Goal: Information Seeking & Learning: Understand process/instructions

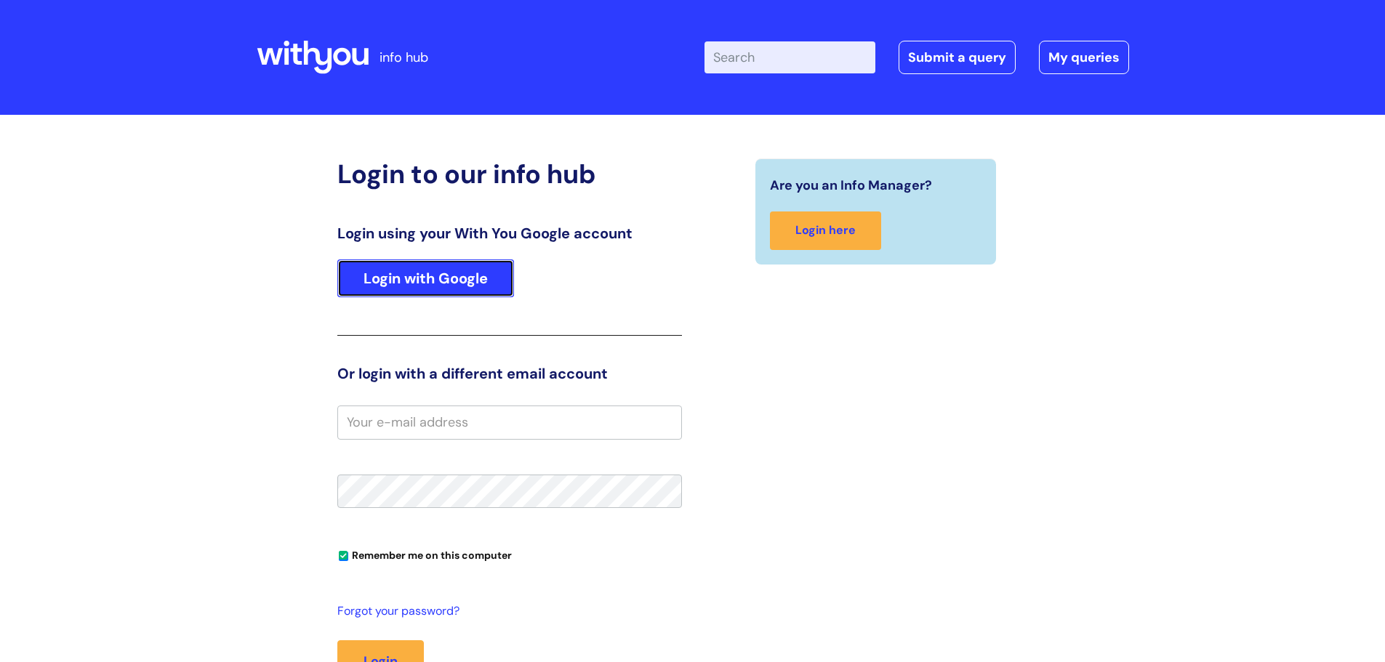
click at [417, 289] on link "Login with Google" at bounding box center [425, 279] width 177 height 38
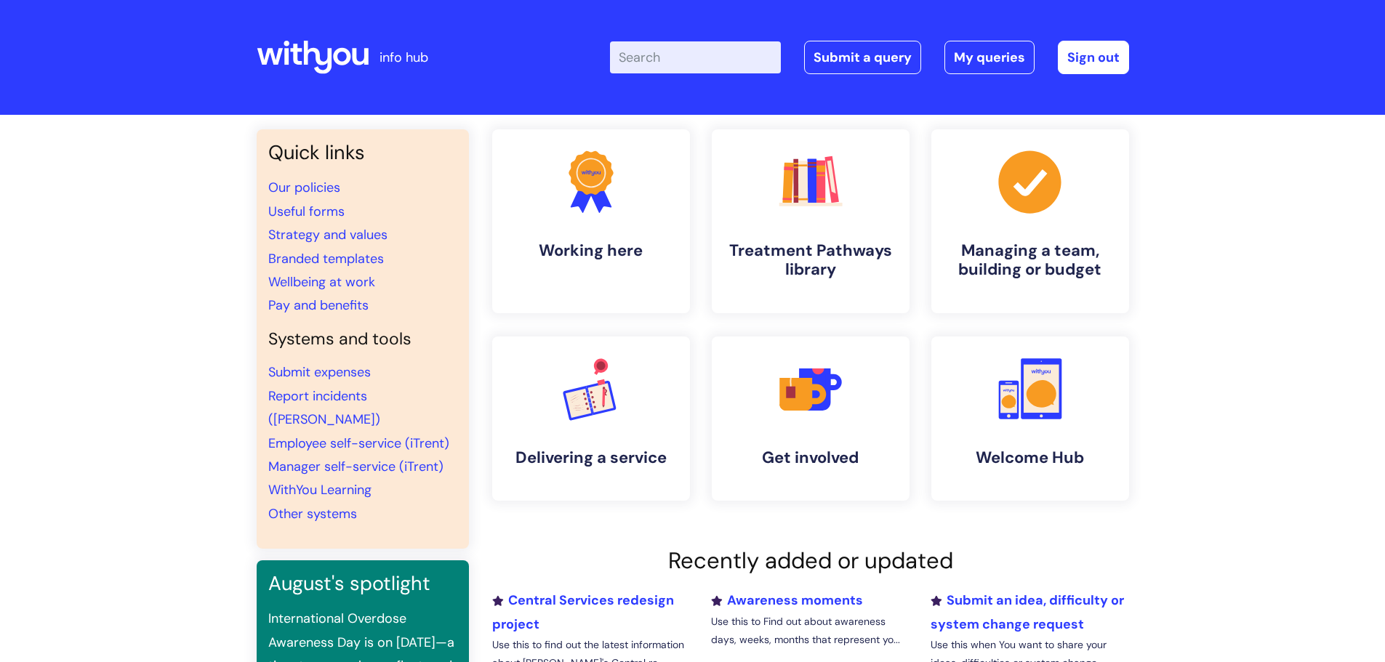
click at [703, 55] on input "Enter your search term here..." at bounding box center [695, 57] width 171 height 32
type input "birthday"
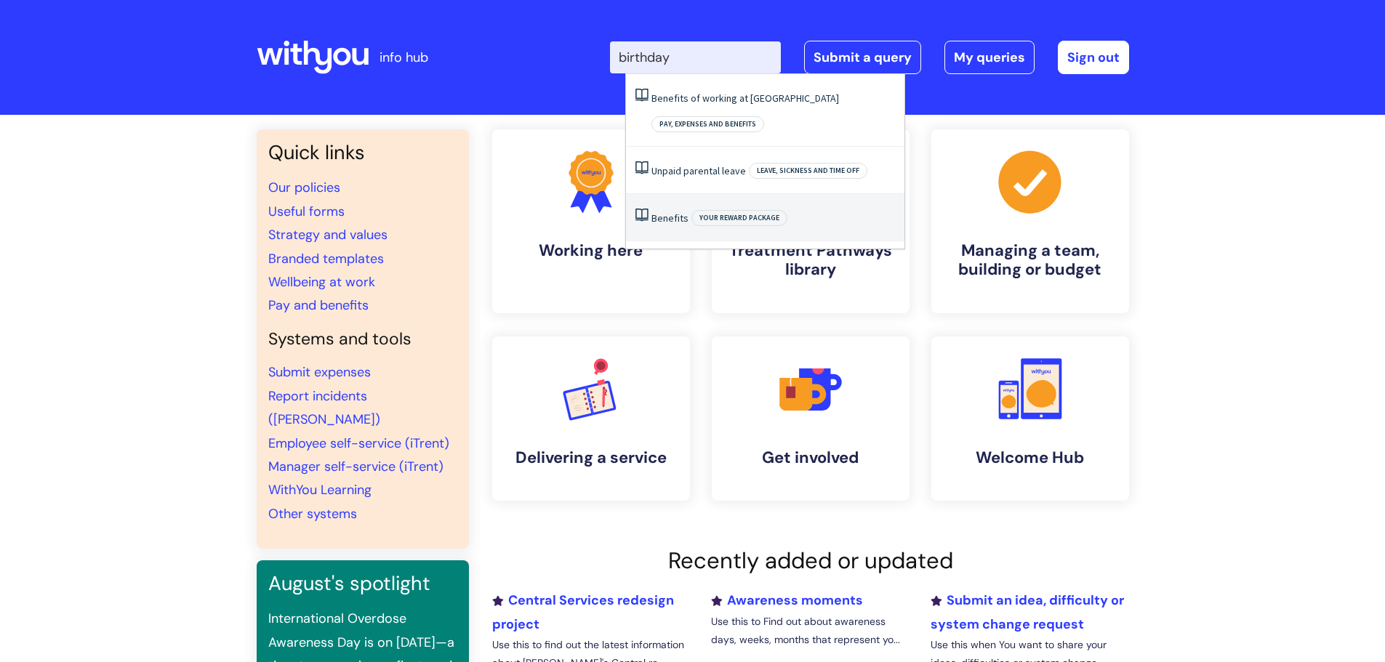
click at [675, 212] on link "Benefits" at bounding box center [669, 218] width 37 height 13
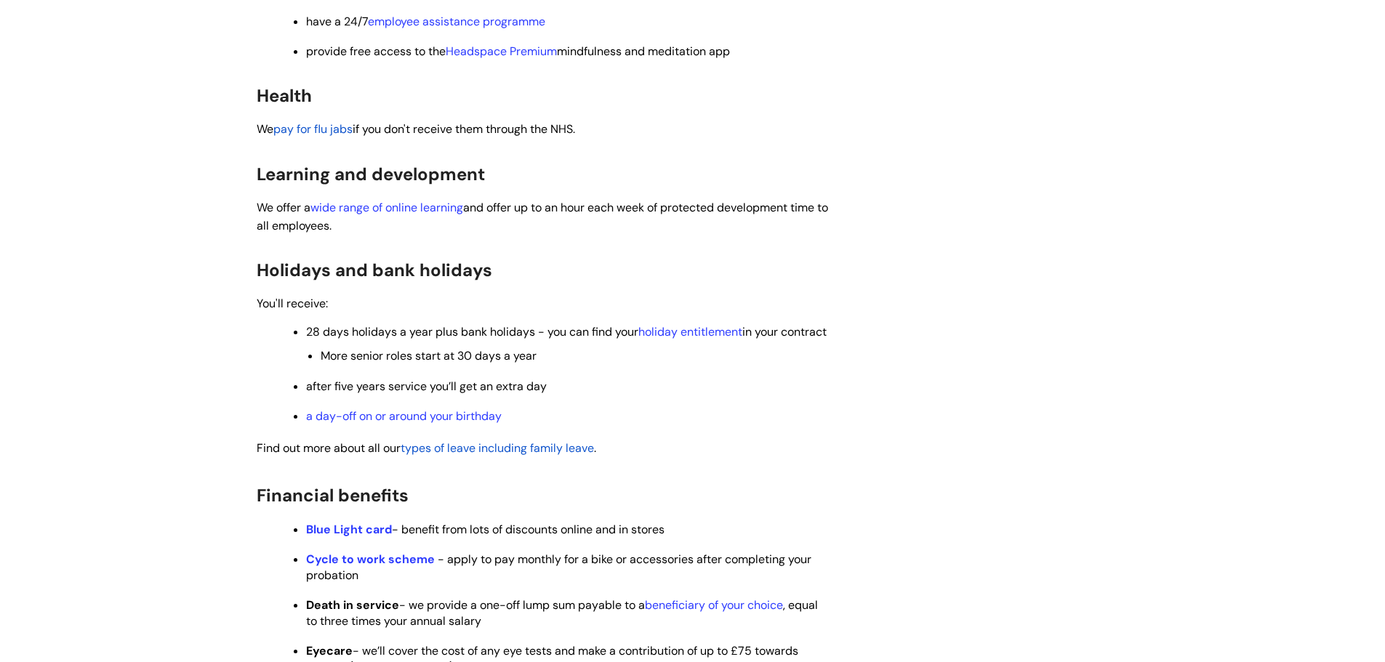
scroll to position [436, 0]
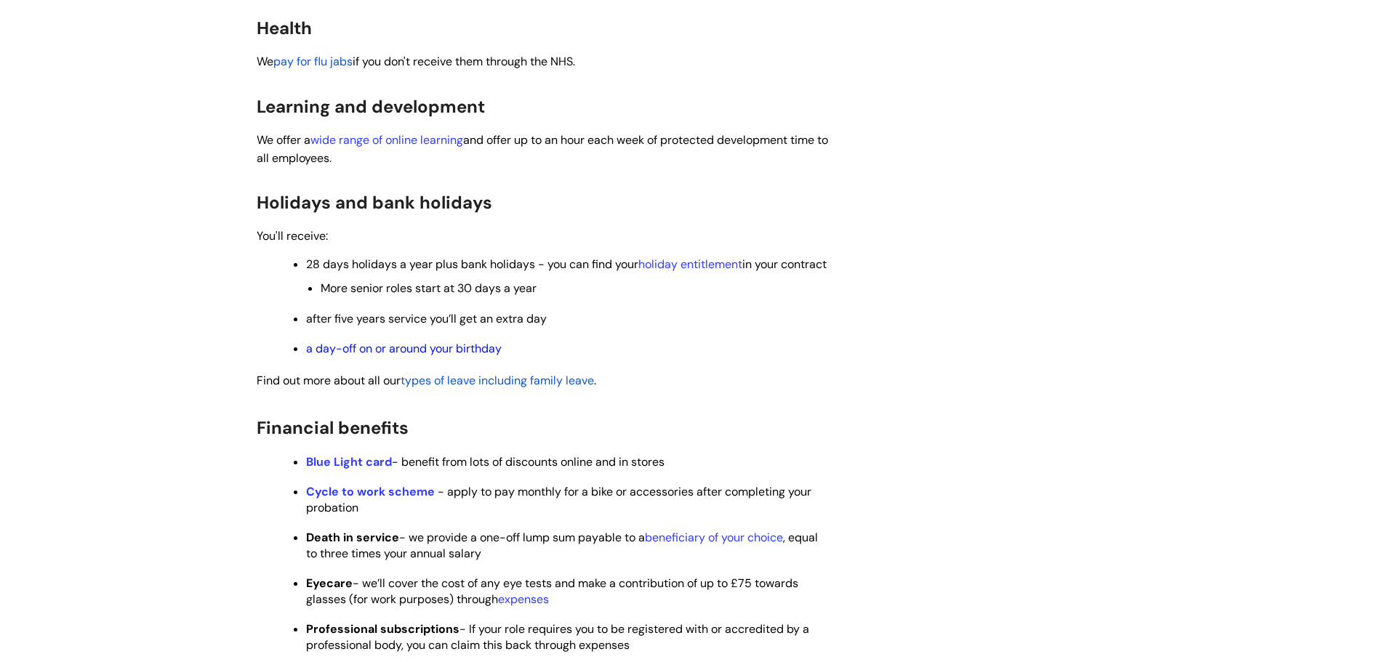
click at [438, 356] on link "a day-off on or around your birthday" at bounding box center [404, 348] width 196 height 15
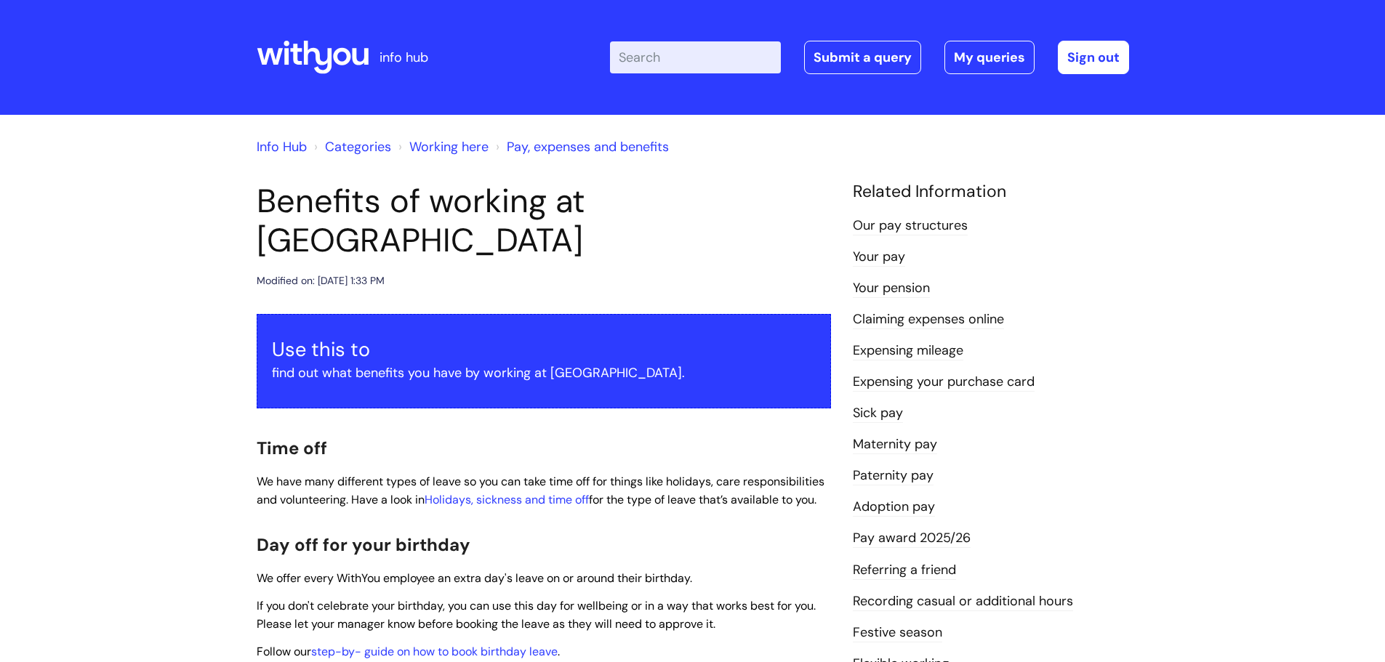
scroll to position [507, 0]
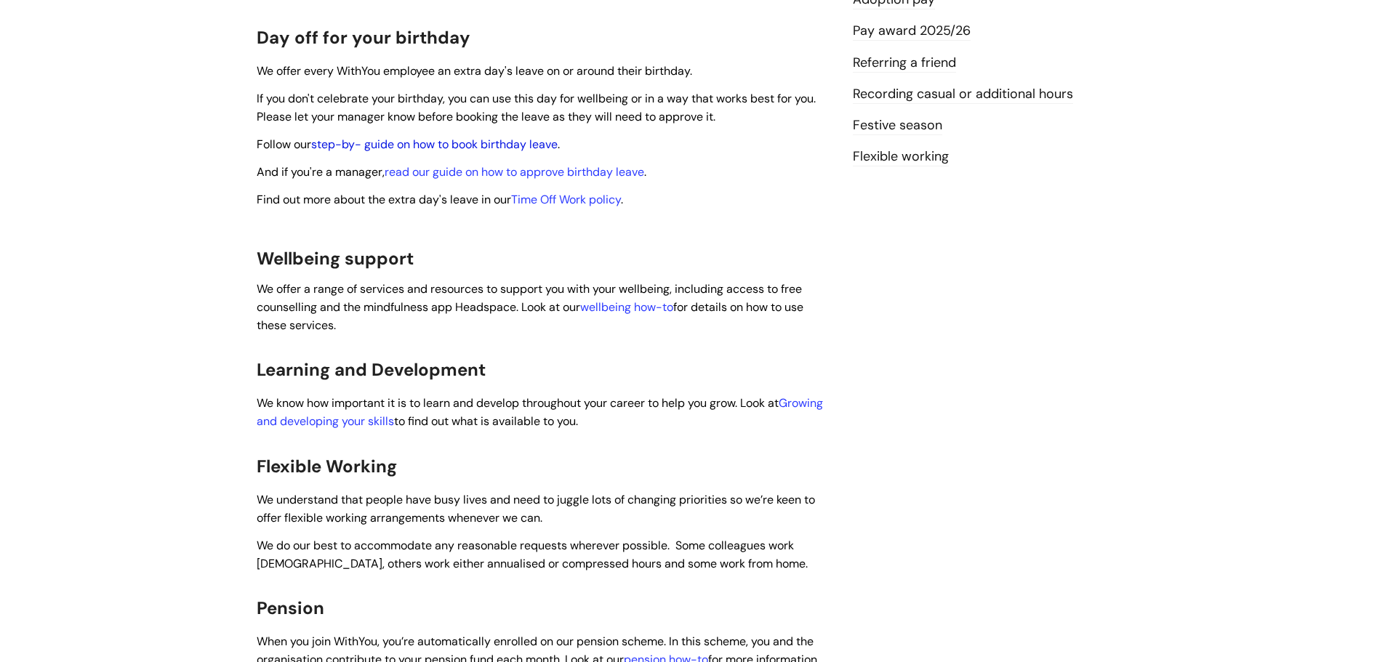
click at [471, 137] on link "step-by- guide on how to book birthday leave" at bounding box center [434, 144] width 246 height 15
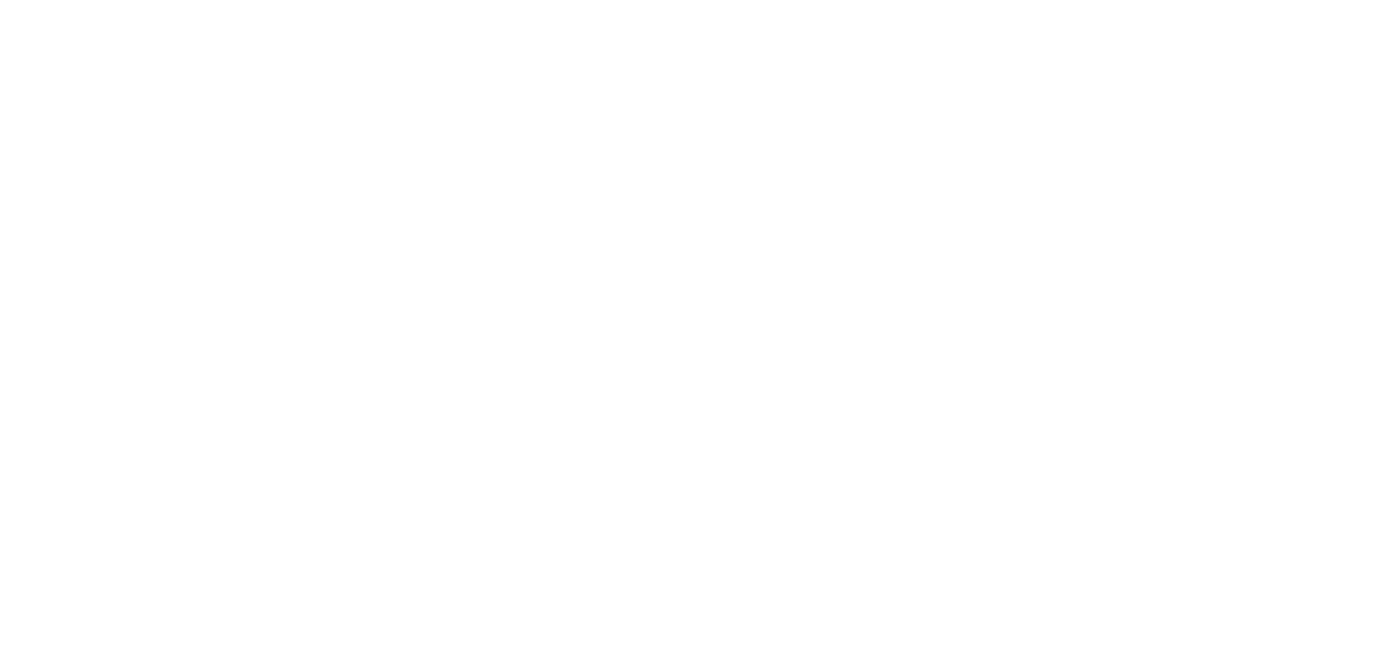
scroll to position [507, 0]
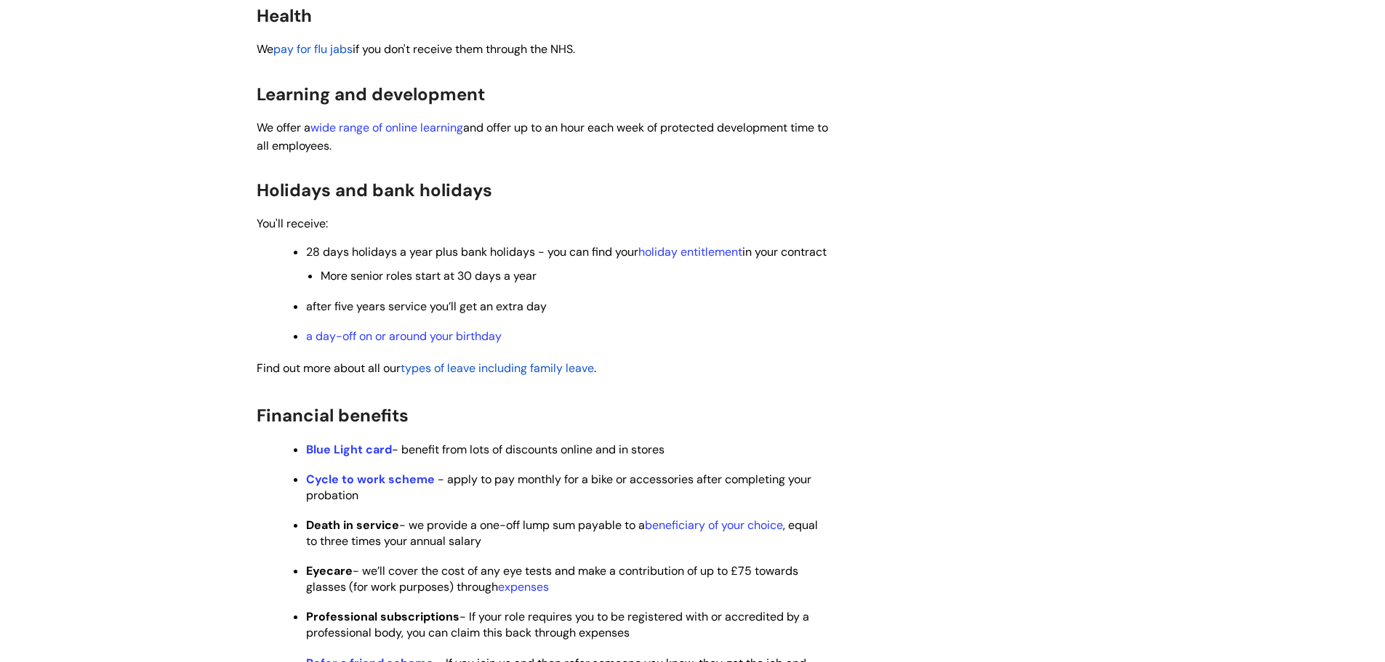
scroll to position [436, 0]
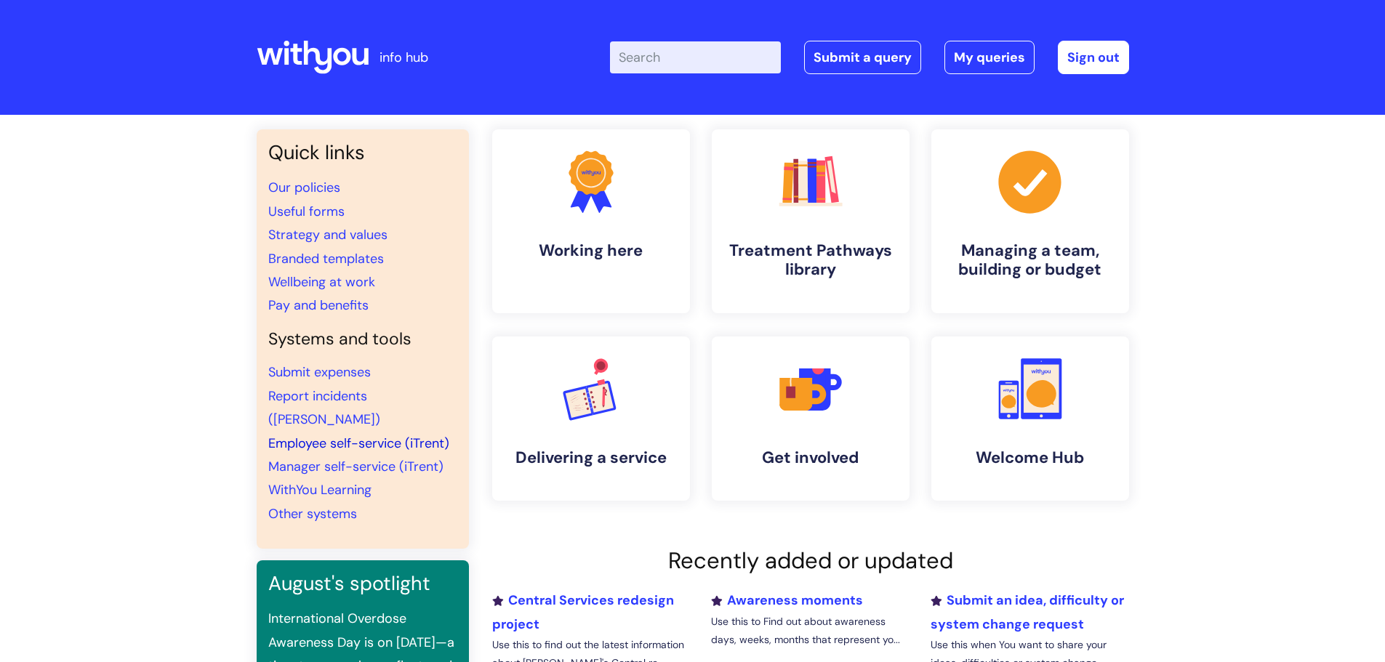
click at [364, 435] on link "Employee self-service (iTrent)" at bounding box center [358, 443] width 181 height 17
